Goal: Find specific page/section: Find specific page/section

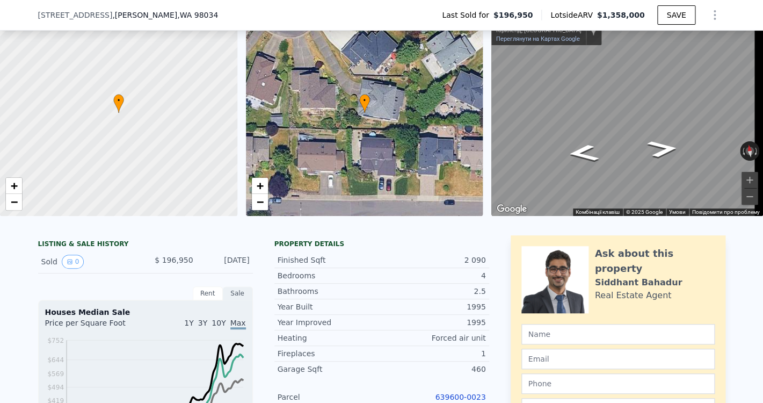
scroll to position [51, 0]
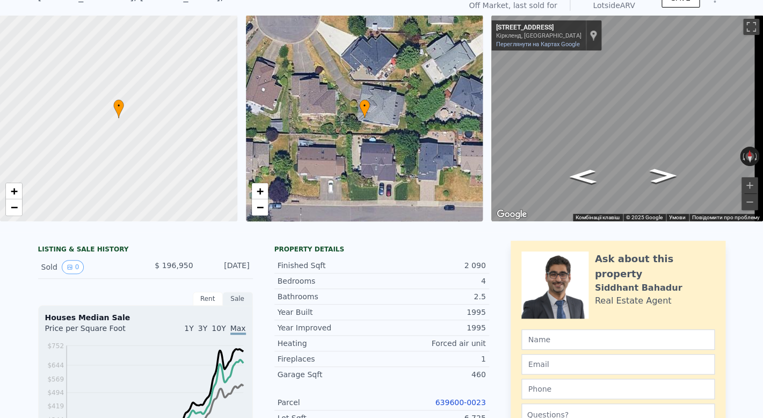
scroll to position [46, 0]
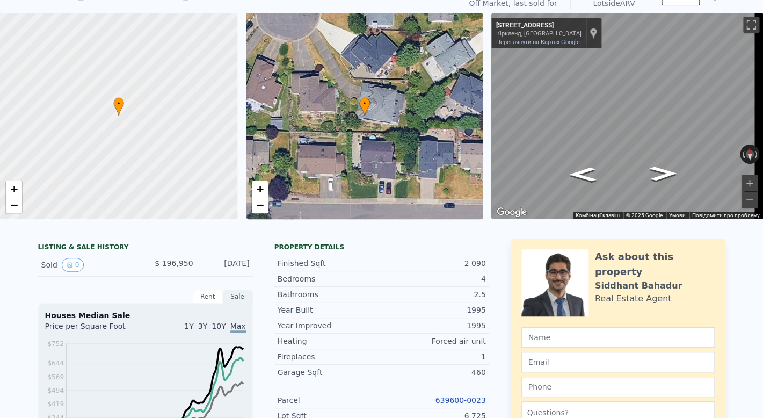
scroll to position [55, 0]
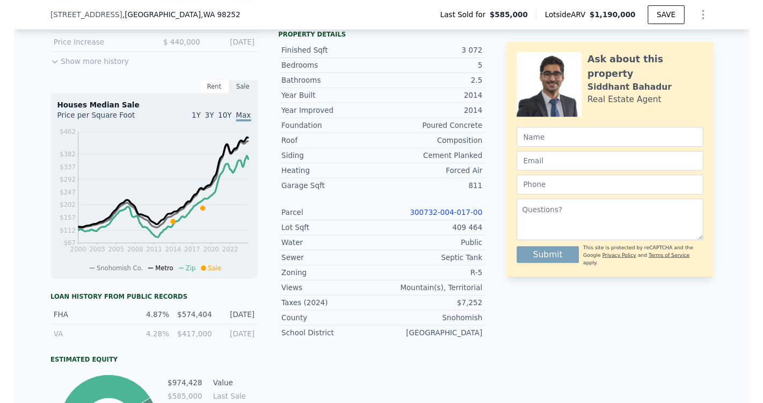
scroll to position [370, 0]
